Goal: Transaction & Acquisition: Obtain resource

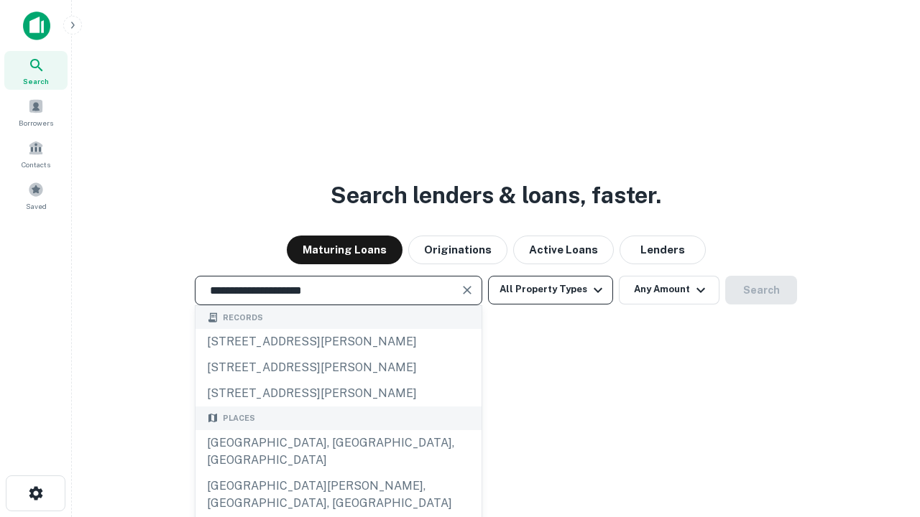
click at [338, 473] on div "[GEOGRAPHIC_DATA], [GEOGRAPHIC_DATA], [GEOGRAPHIC_DATA]" at bounding box center [338, 451] width 286 height 43
type input "**********"
click at [550, 290] on button "All Property Types" at bounding box center [550, 290] width 125 height 29
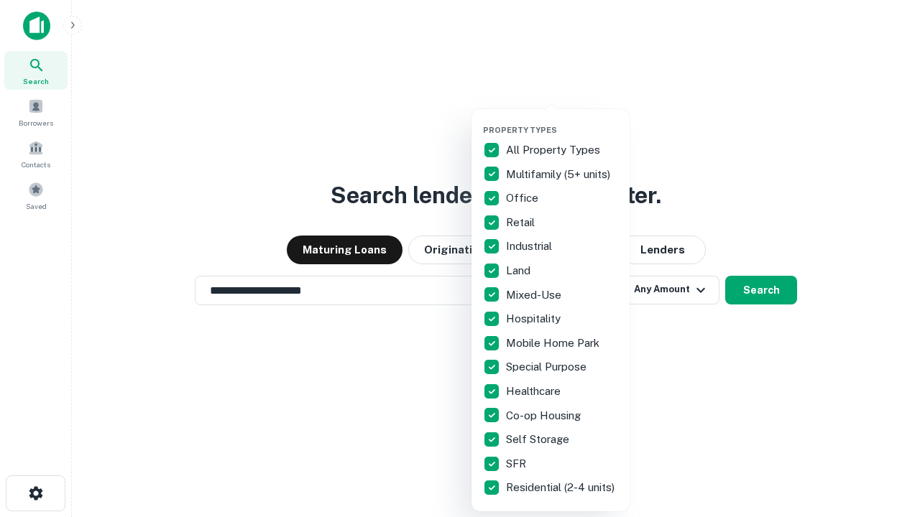
click at [562, 121] on button "button" at bounding box center [562, 121] width 158 height 1
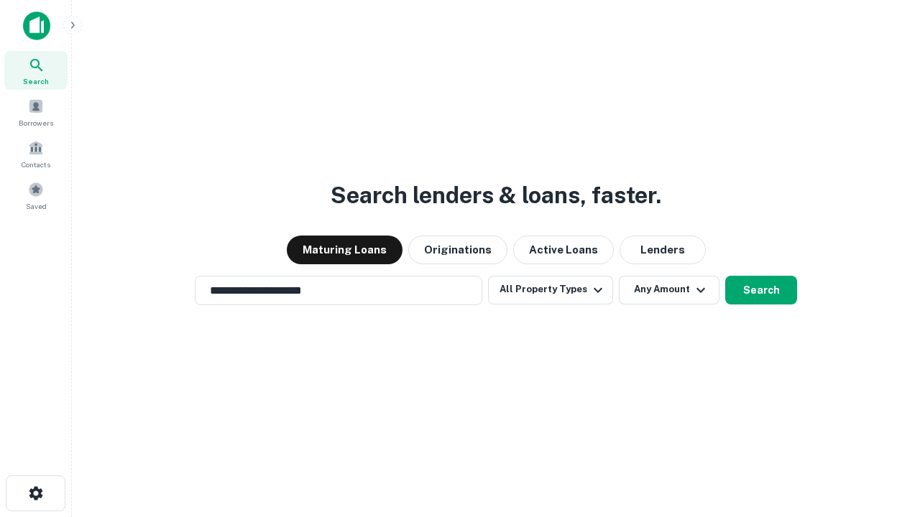
scroll to position [9, 173]
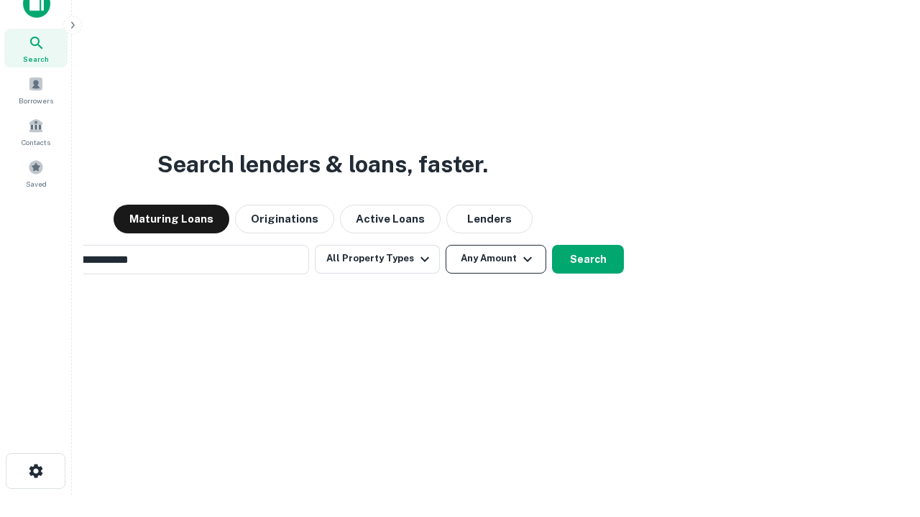
click at [445, 245] on button "Any Amount" at bounding box center [495, 259] width 101 height 29
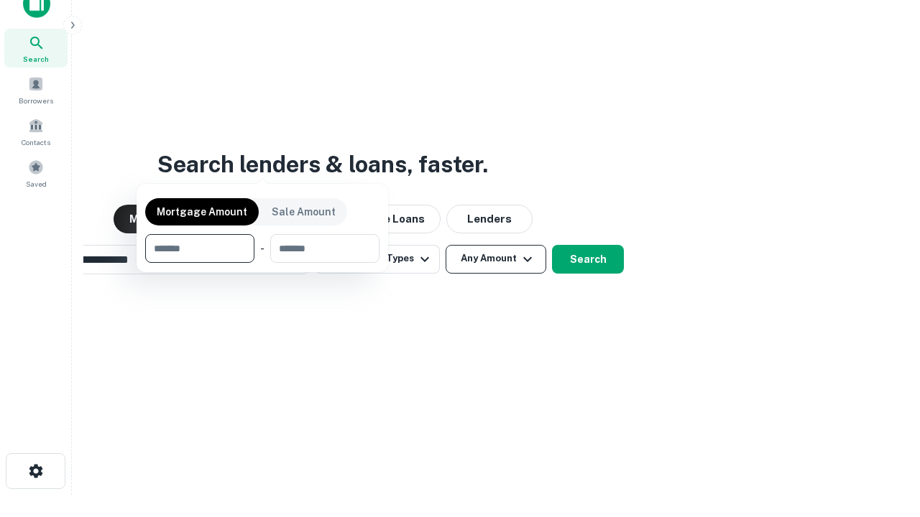
scroll to position [103, 407]
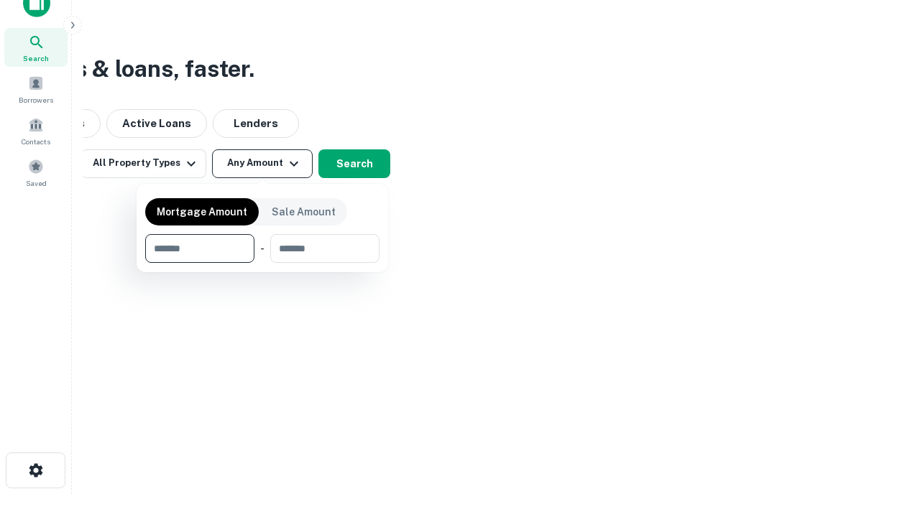
type input "*******"
click at [262, 263] on button "button" at bounding box center [262, 263] width 234 height 1
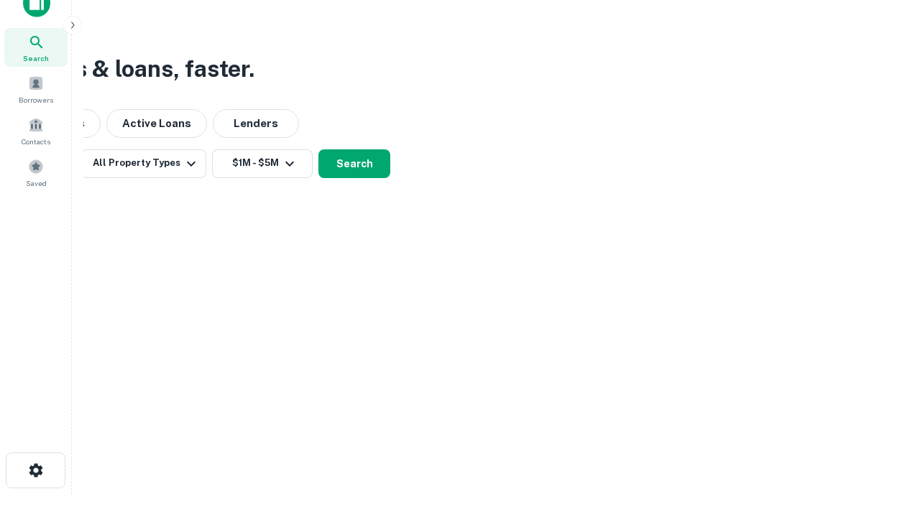
scroll to position [0, 0]
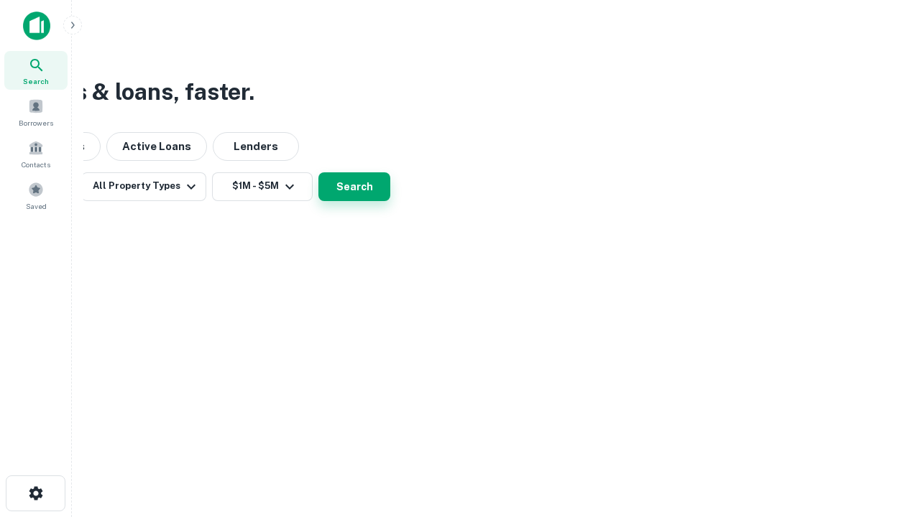
click at [390, 201] on button "Search" at bounding box center [354, 186] width 72 height 29
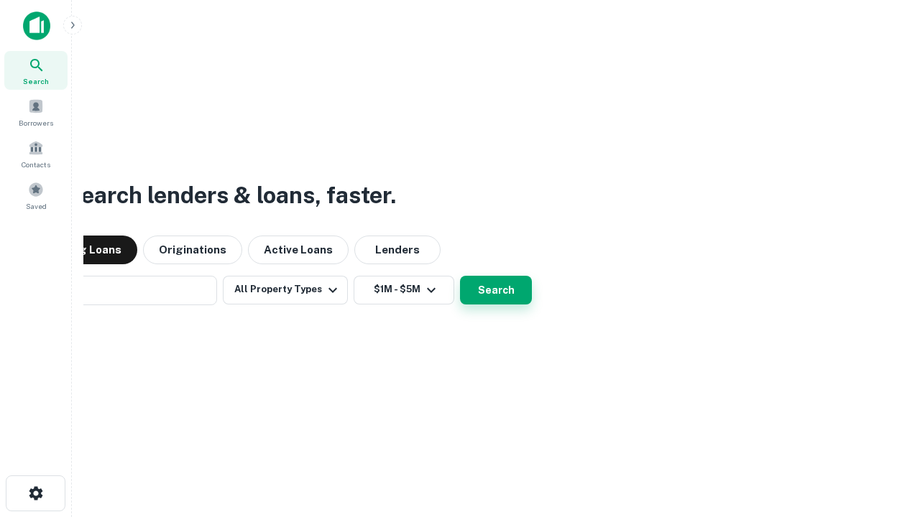
scroll to position [22, 0]
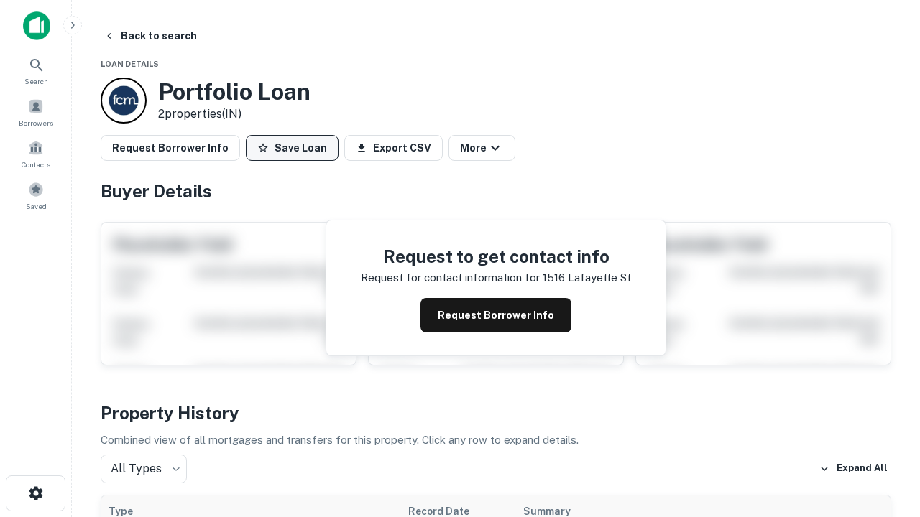
click at [292, 148] on button "Save Loan" at bounding box center [292, 148] width 93 height 26
click at [295, 148] on button "Loan Saved" at bounding box center [295, 148] width 99 height 26
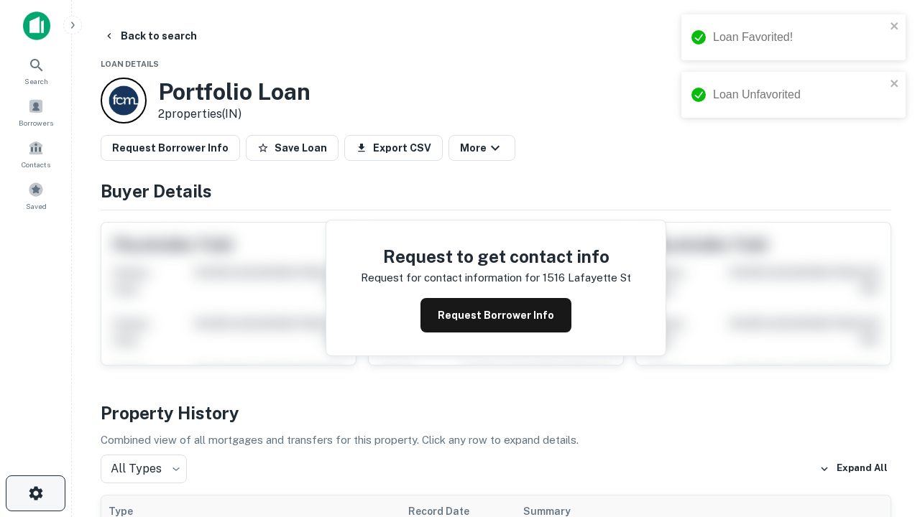
click at [35, 494] on icon "button" at bounding box center [35, 493] width 17 height 17
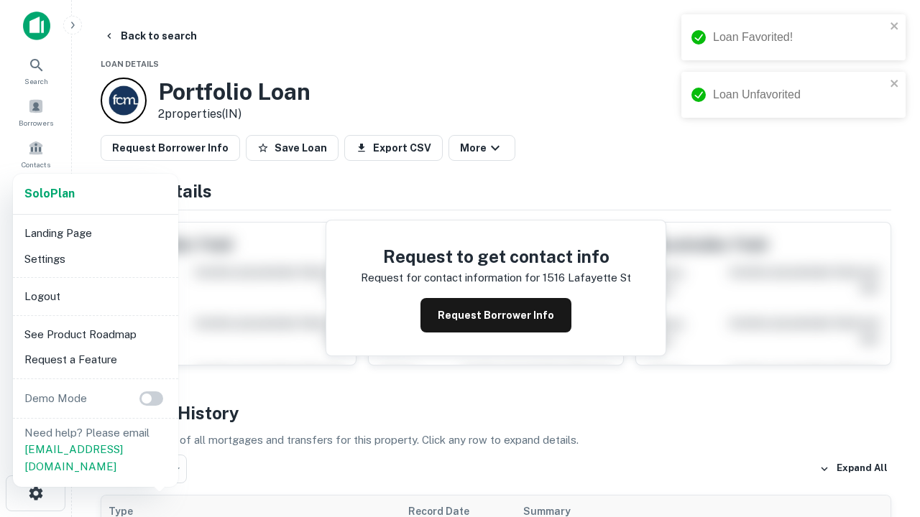
click at [95, 296] on li "Logout" at bounding box center [96, 297] width 154 height 26
